Goal: Information Seeking & Learning: Learn about a topic

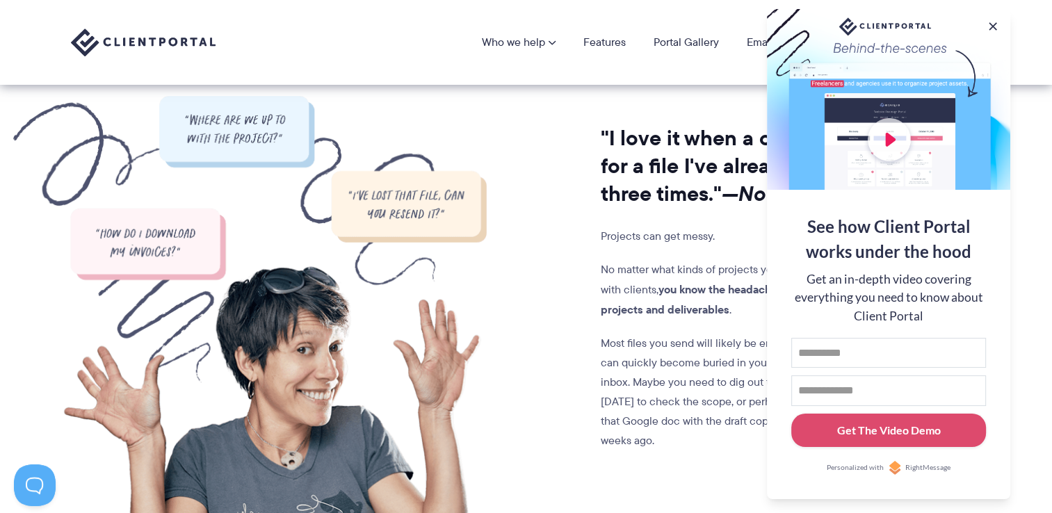
scroll to position [1112, 0]
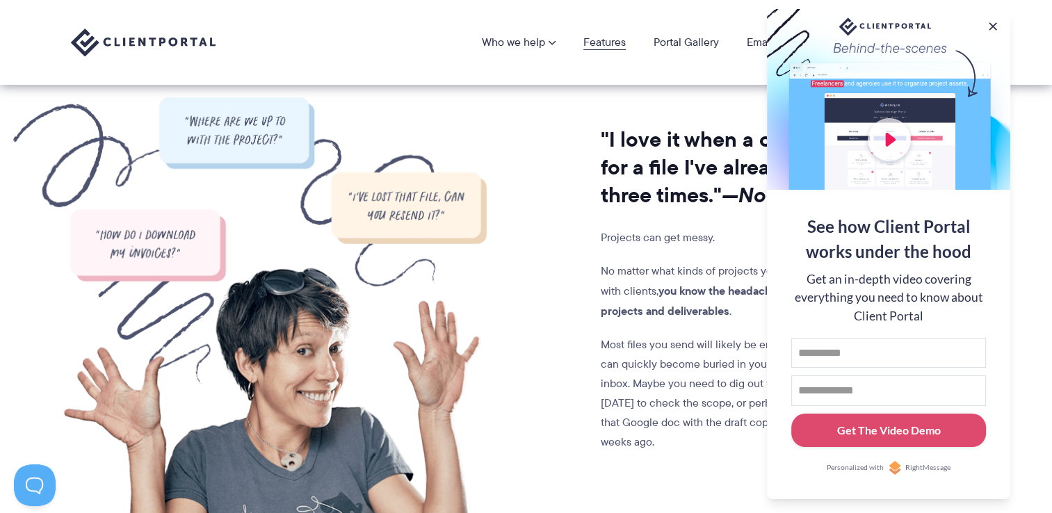
click at [613, 45] on link "Features" at bounding box center [604, 42] width 42 height 11
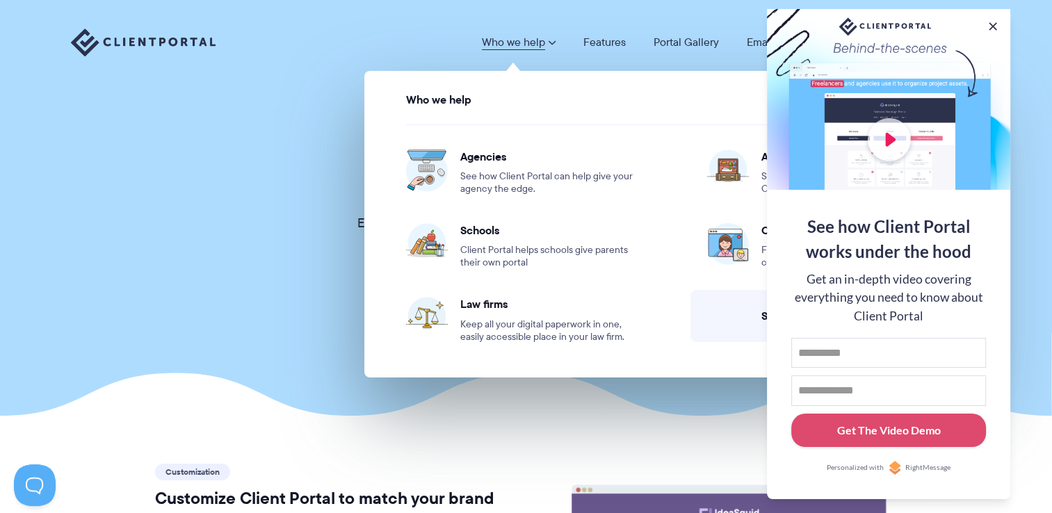
click at [504, 47] on link "Who we help" at bounding box center [519, 42] width 74 height 11
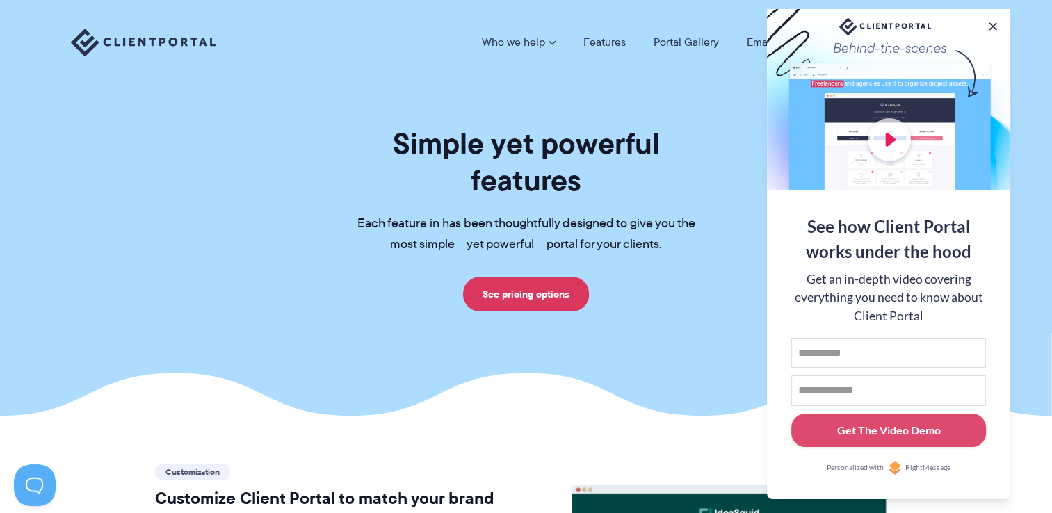
click at [504, 47] on link "Who we help" at bounding box center [519, 42] width 74 height 11
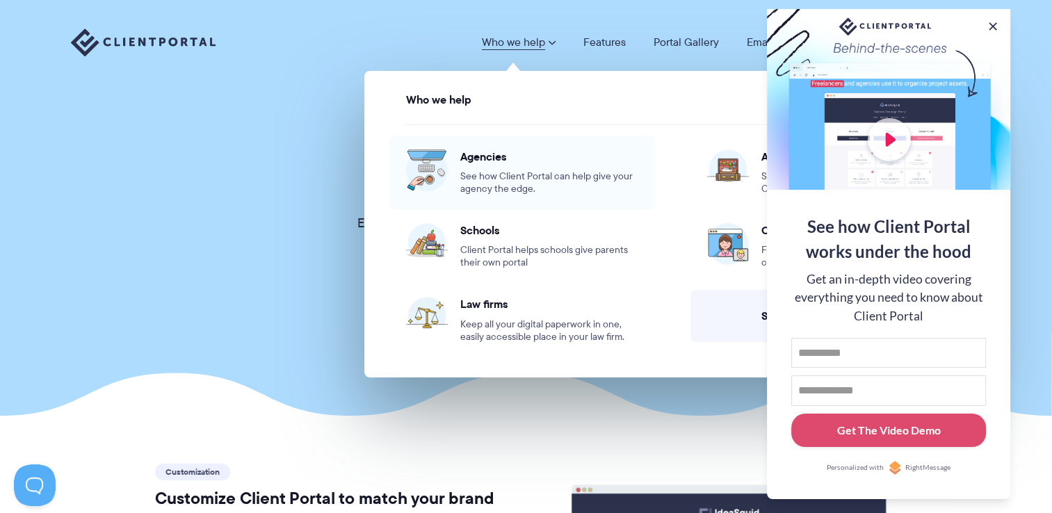
click at [471, 154] on span "Agencies" at bounding box center [549, 156] width 179 height 14
